Goal: Task Accomplishment & Management: Complete application form

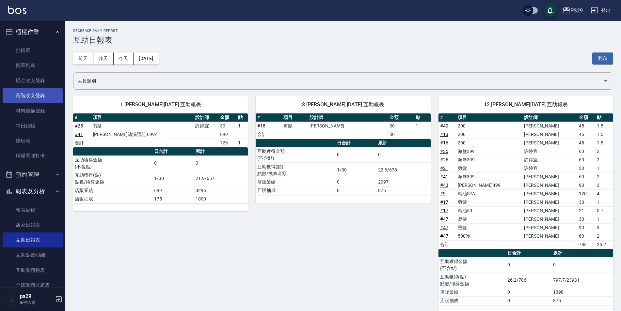
click at [31, 89] on link "高階收支登錄" at bounding box center [33, 95] width 60 height 15
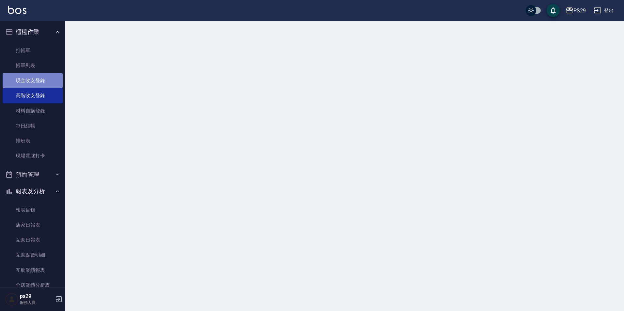
click at [33, 84] on link "現金收支登錄" at bounding box center [33, 80] width 60 height 15
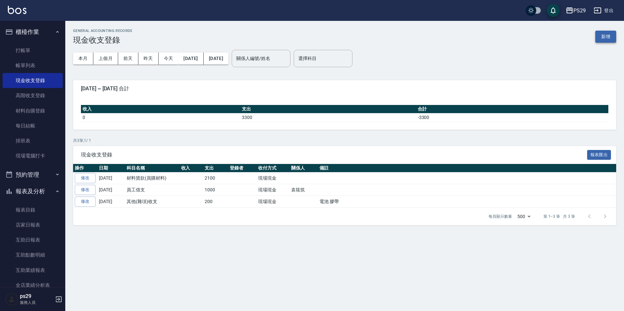
click at [602, 38] on button "新增" at bounding box center [605, 37] width 21 height 12
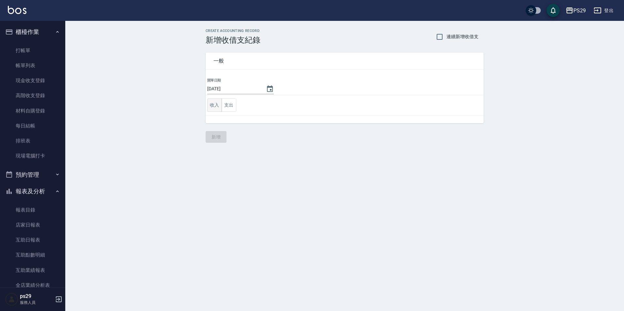
click at [221, 110] on button "收入" at bounding box center [214, 105] width 15 height 13
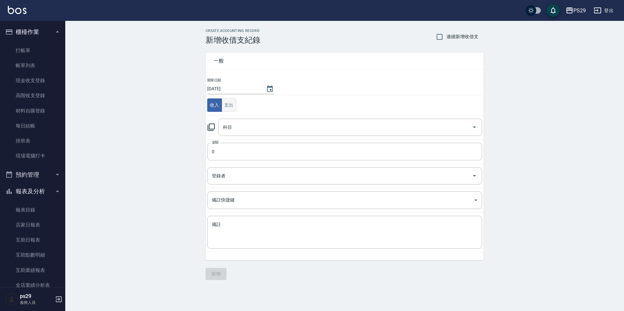
click at [226, 107] on button "支出" at bounding box center [229, 105] width 15 height 13
click at [230, 125] on input "科目" at bounding box center [345, 127] width 248 height 11
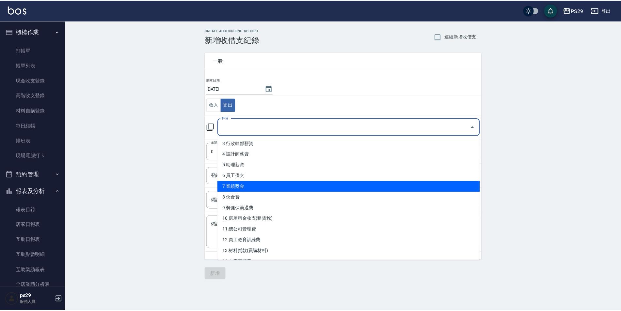
scroll to position [65, 0]
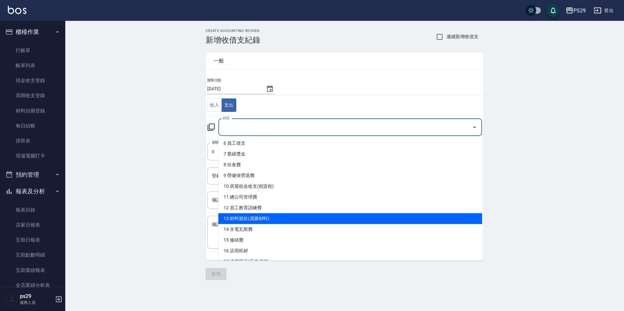
click at [262, 215] on li "13 材料貨款(員購材料)" at bounding box center [350, 218] width 264 height 11
type input "13 材料貨款(員購材料)"
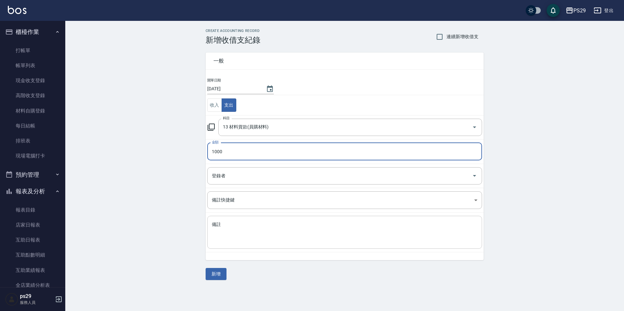
type input "1000"
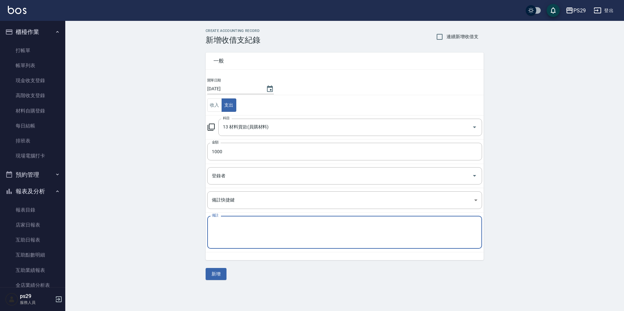
click at [268, 234] on textarea "備註" at bounding box center [345, 233] width 266 height 22
click at [244, 227] on textarea "備註" at bounding box center [345, 233] width 266 height 22
type textarea "g"
type textarea "ㄎ"
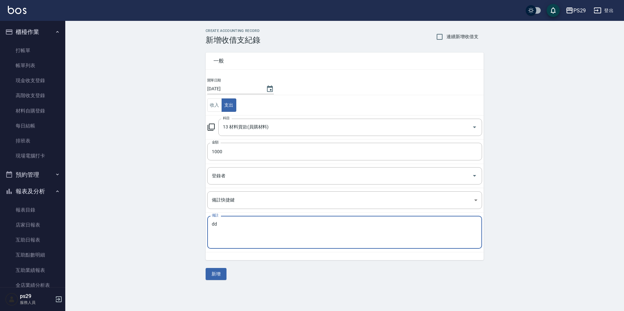
type textarea "d"
type textarea "ㄎ"
type textarea "ㄋ"
type textarea "[PERSON_NAME] 吹風機800 元 助理4個人購買防濕巾200元"
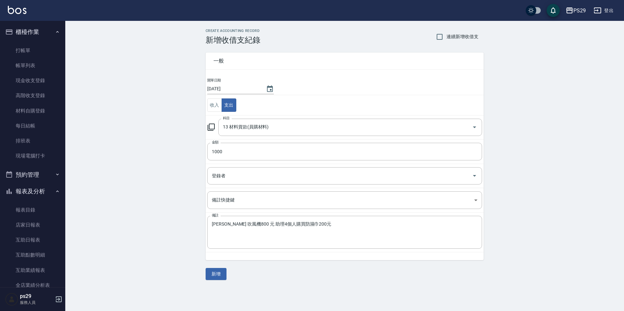
click at [217, 261] on div "一般 開單日期 [DATE] 收入 支出 科目 13 材料貨款(員購材料) 科目 金額 1000 金額 登錄者 登錄者 備註快捷鍵 ​ 備註快捷鍵 備註 [P…" at bounding box center [345, 163] width 278 height 236
click at [217, 266] on div "一般 開單日期 [DATE] 收入 支出 科目 13 材料貨款(員購材料) 科目 金額 1000 金額 登錄者 登錄者 備註快捷鍵 ​ 備註快捷鍵 備註 [P…" at bounding box center [345, 163] width 278 height 236
click at [217, 272] on button "新增" at bounding box center [216, 274] width 21 height 12
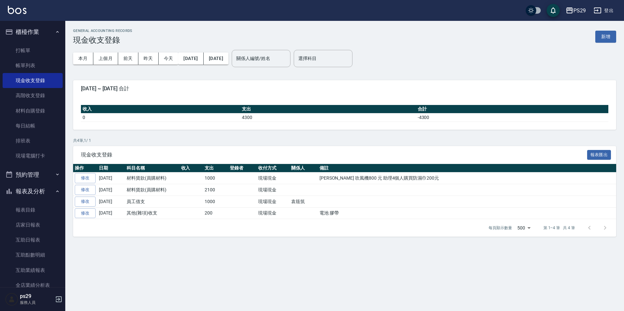
click at [18, 21] on ul "櫃檯作業 打帳單 帳單列表 現金收支登錄 高階收支登錄 材料自購登錄 每日結帳 排班表 現場電腦打卡 預約管理 預約管理 單日預約紀錄 單週預約紀錄 報表及分…" at bounding box center [33, 199] width 60 height 356
click at [18, 14] on link at bounding box center [17, 10] width 19 height 9
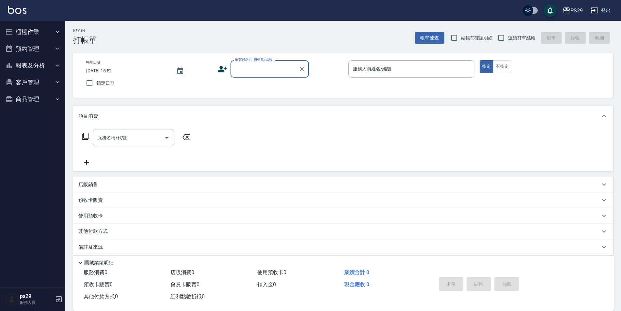
click at [15, 5] on div "PS29 登出" at bounding box center [310, 10] width 621 height 21
click at [15, 6] on img at bounding box center [17, 10] width 19 height 8
click at [17, 11] on img at bounding box center [17, 10] width 19 height 8
